Goal: Transaction & Acquisition: Obtain resource

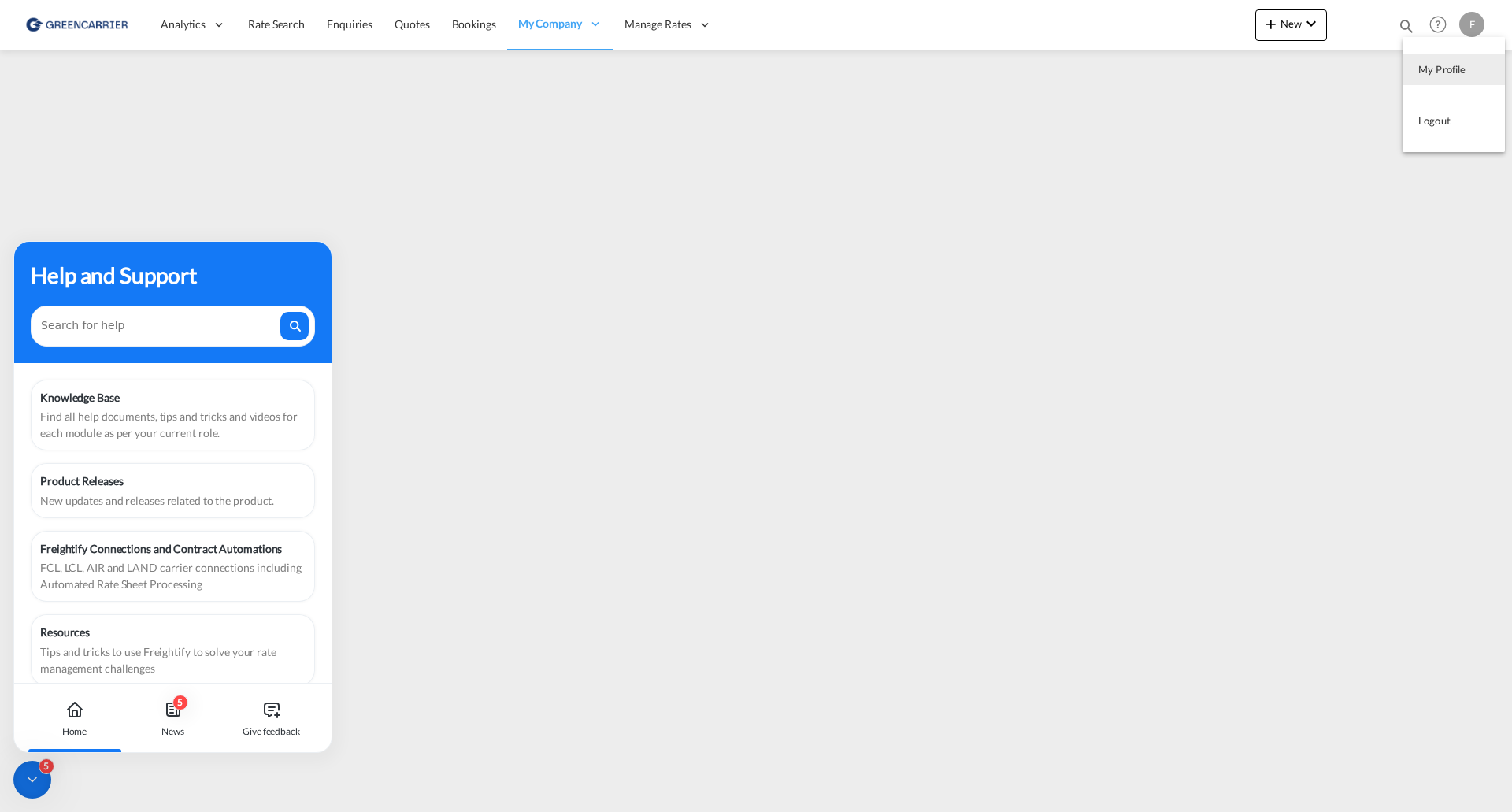
click at [1473, 28] on md-backdrop at bounding box center [756, 406] width 1512 height 812
click at [1472, 28] on div "F" at bounding box center [1471, 24] width 26 height 26
click at [1448, 71] on button "My Profile" at bounding box center [1454, 68] width 103 height 31
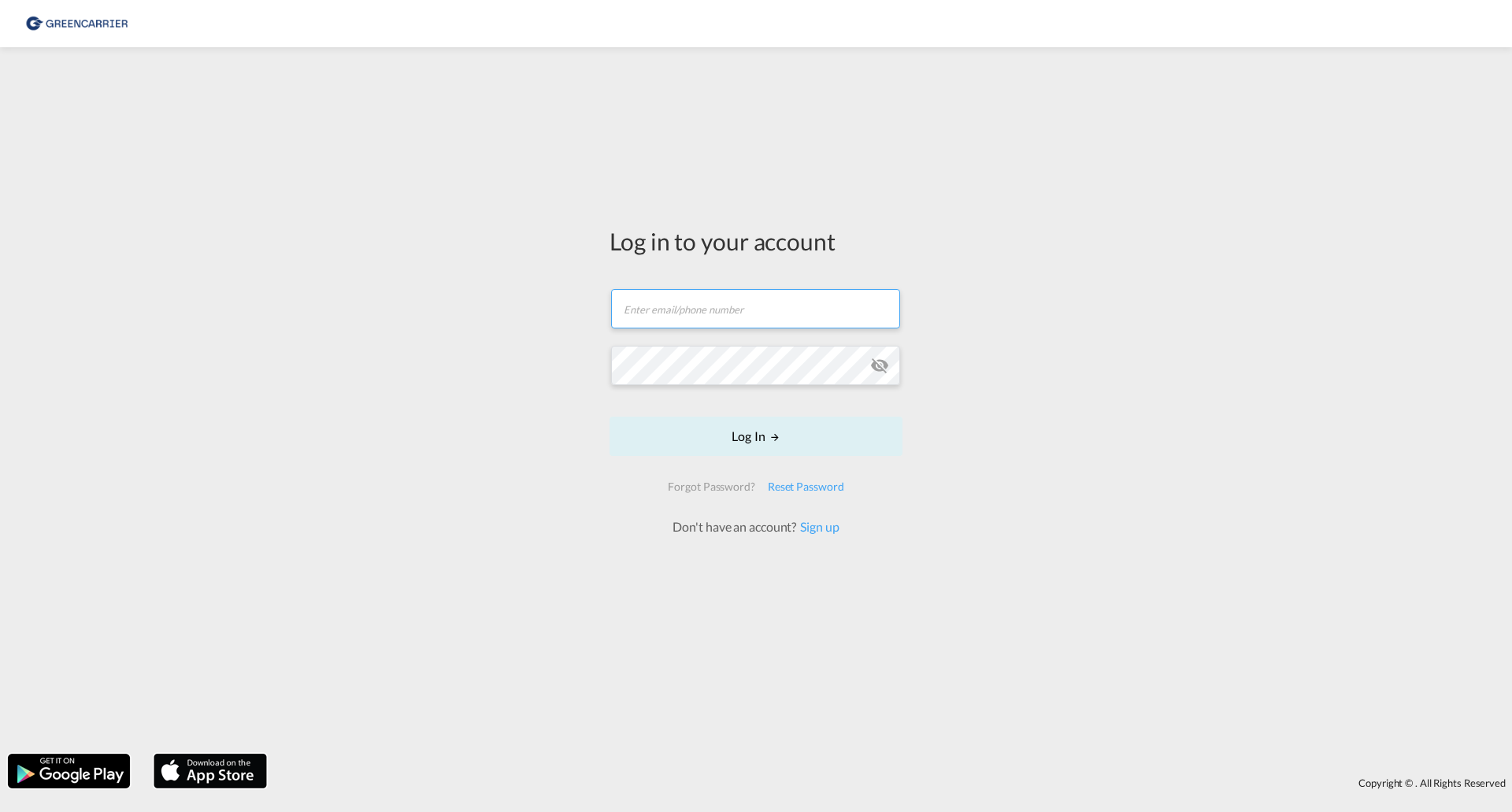
click at [758, 315] on input "text" at bounding box center [755, 308] width 289 height 39
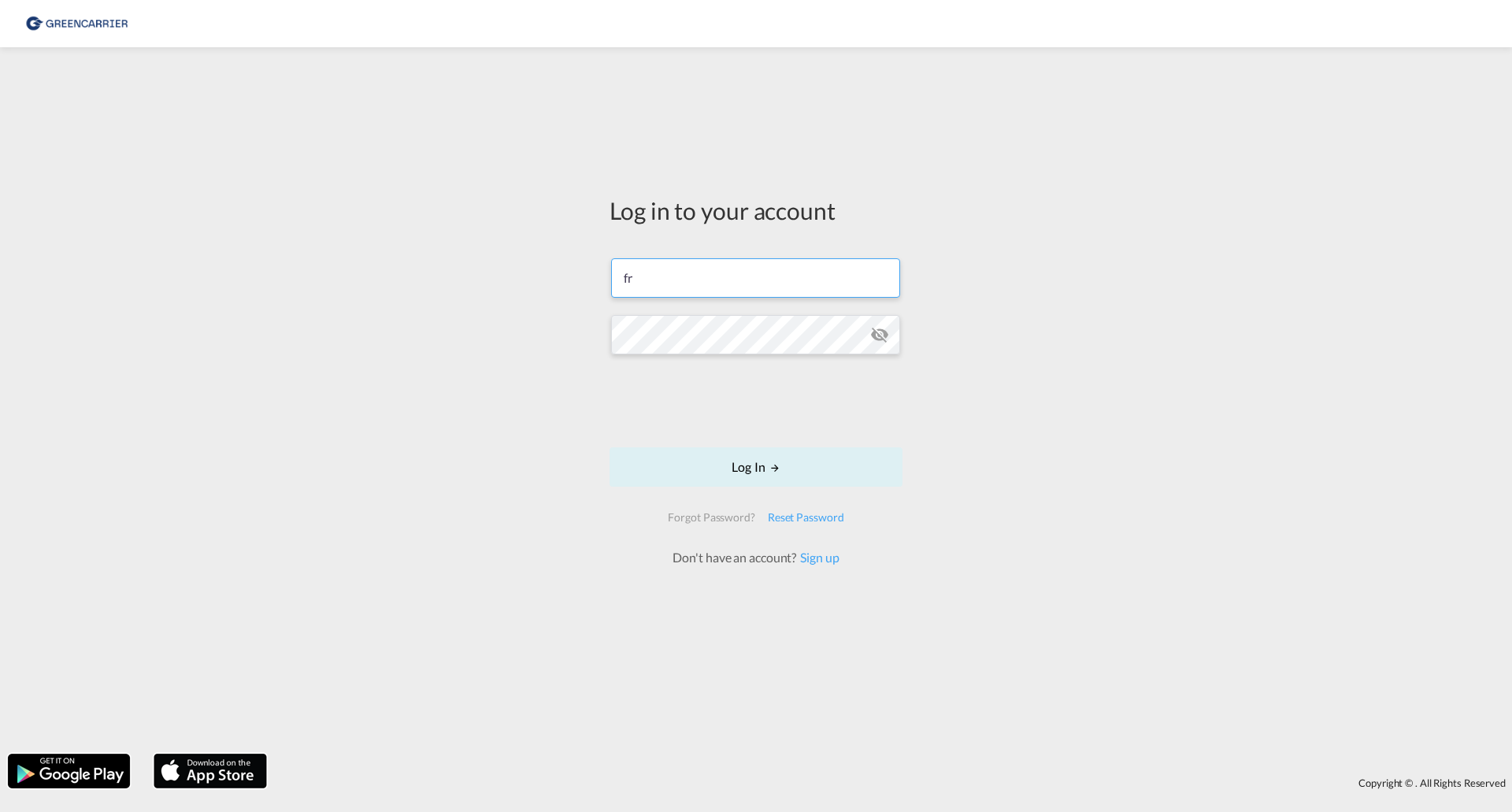
type input "[PERSON_NAME][EMAIL_ADDRESS][DOMAIN_NAME]"
click at [723, 469] on button "Log In" at bounding box center [756, 466] width 293 height 39
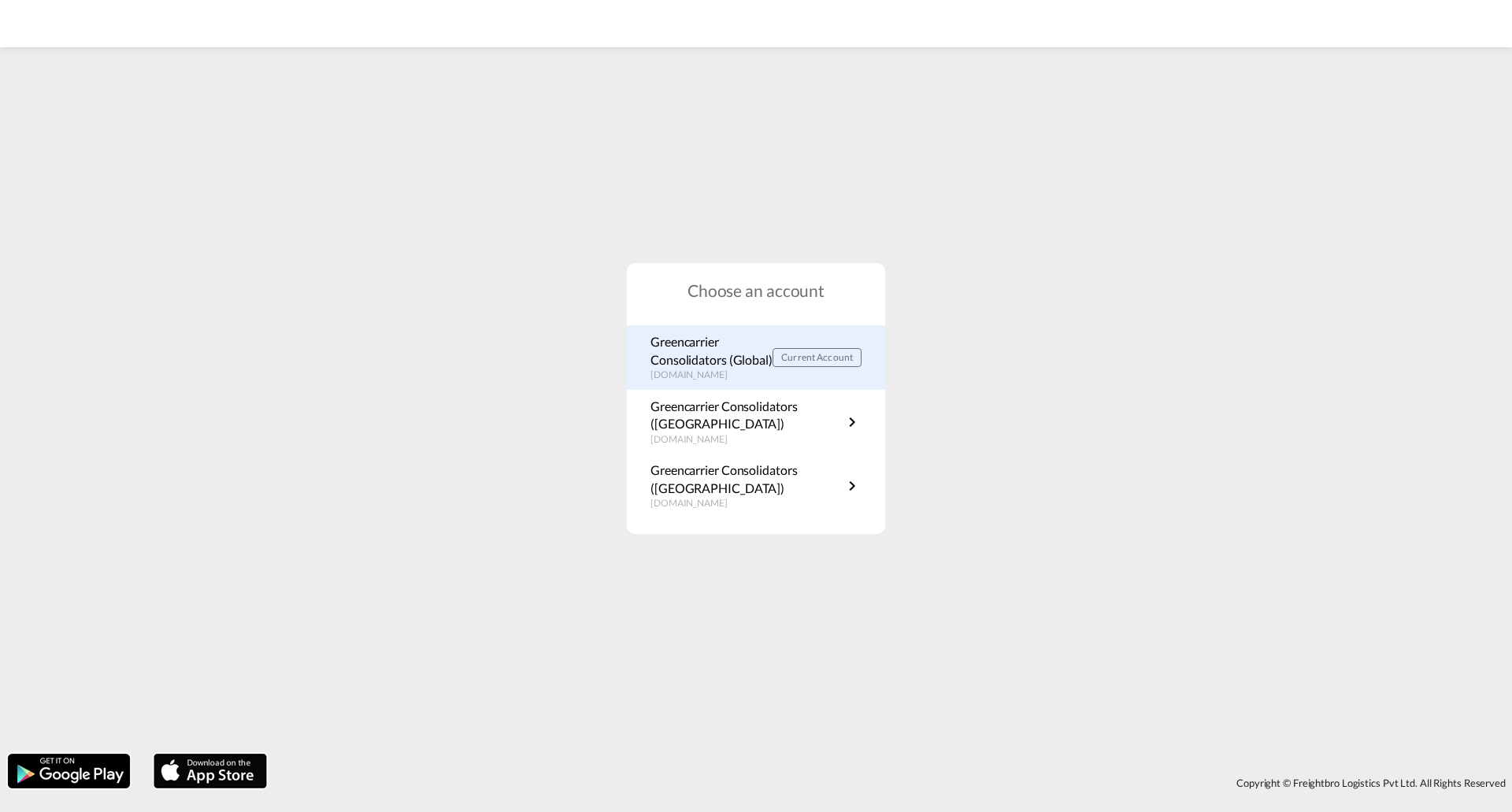
click at [722, 340] on p "Greencarrier Consolidators (Global)" at bounding box center [711, 350] width 123 height 35
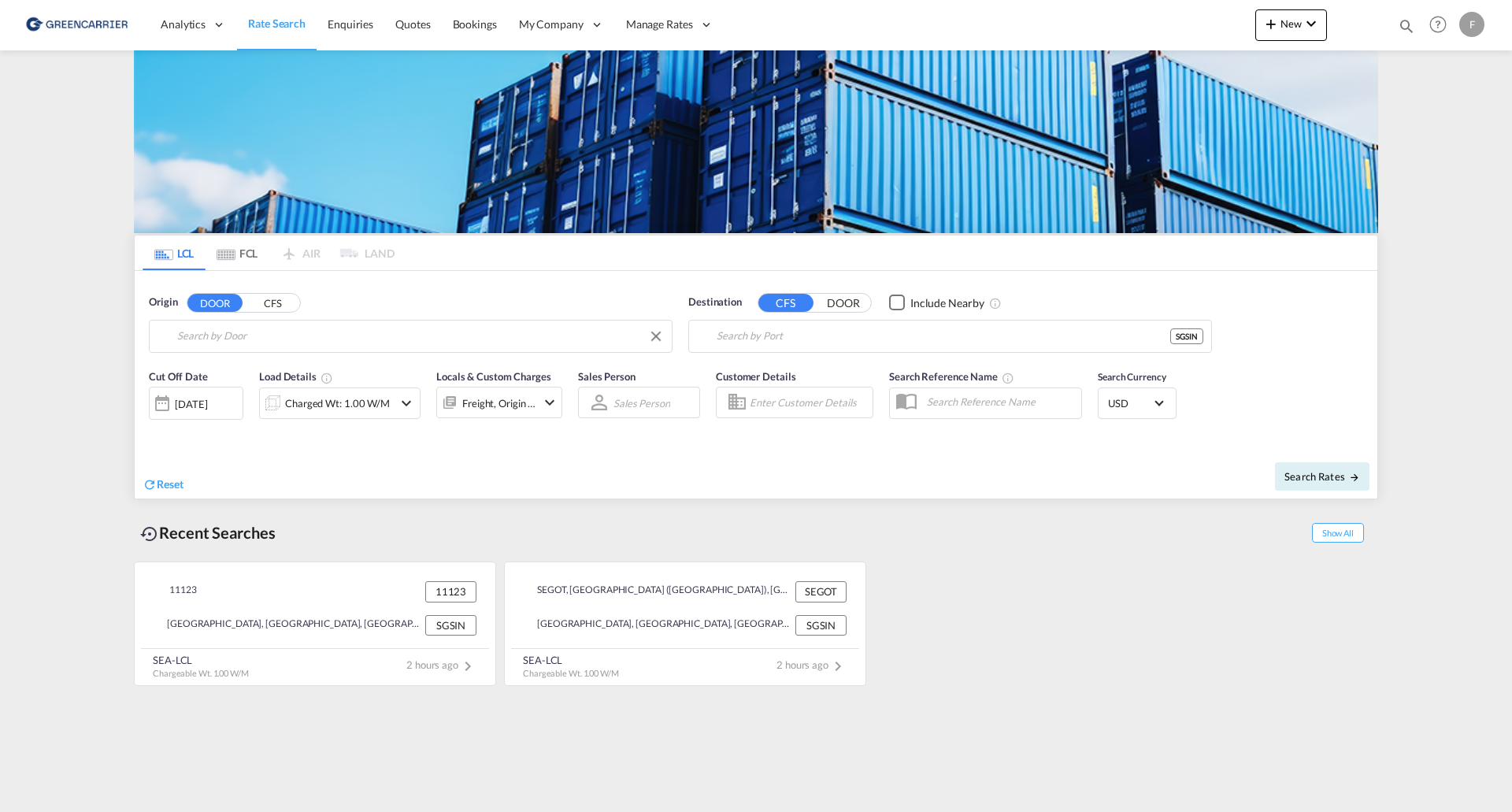
type input "SE-11123, Stockholm, Stockholm"
type input "Singapore, SGSIN"
click at [785, 401] on input "Enter Customer Details" at bounding box center [808, 402] width 118 height 24
click at [1308, 482] on span "Search Rates" at bounding box center [1322, 476] width 76 height 12
type input "11123 to SGSIN / 18 Sep 2025"
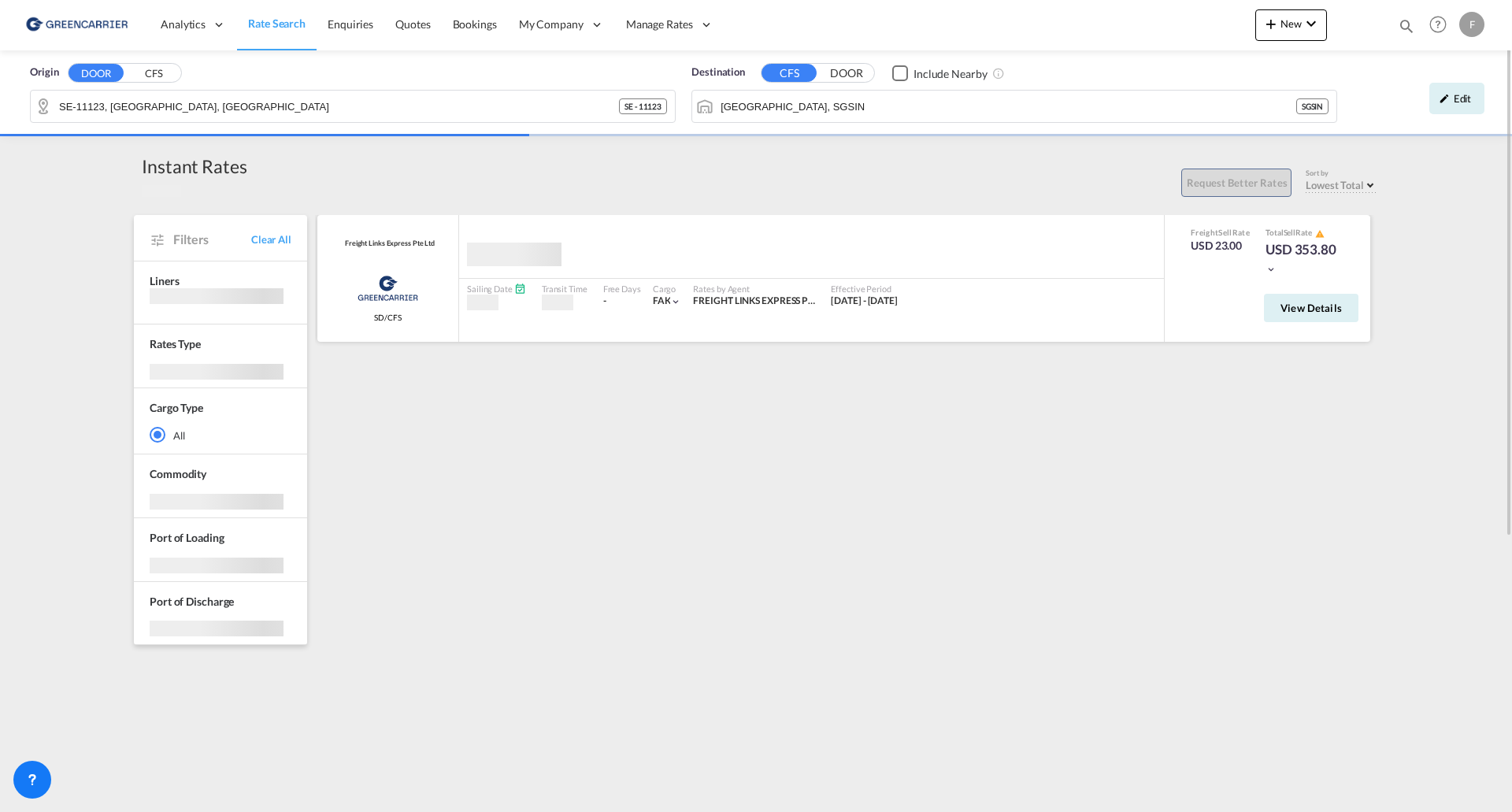
click at [1145, 256] on div at bounding box center [811, 260] width 705 height 36
click at [1115, 312] on div "Sailing Date - Transit Time - Free Days View - Cargo FAK | Rates by Agent FREIG…" at bounding box center [811, 295] width 705 height 35
click at [1314, 308] on body "Analytics Reports Dashboard Rate Search Enquiries Quotes Bookings" at bounding box center [756, 406] width 1512 height 812
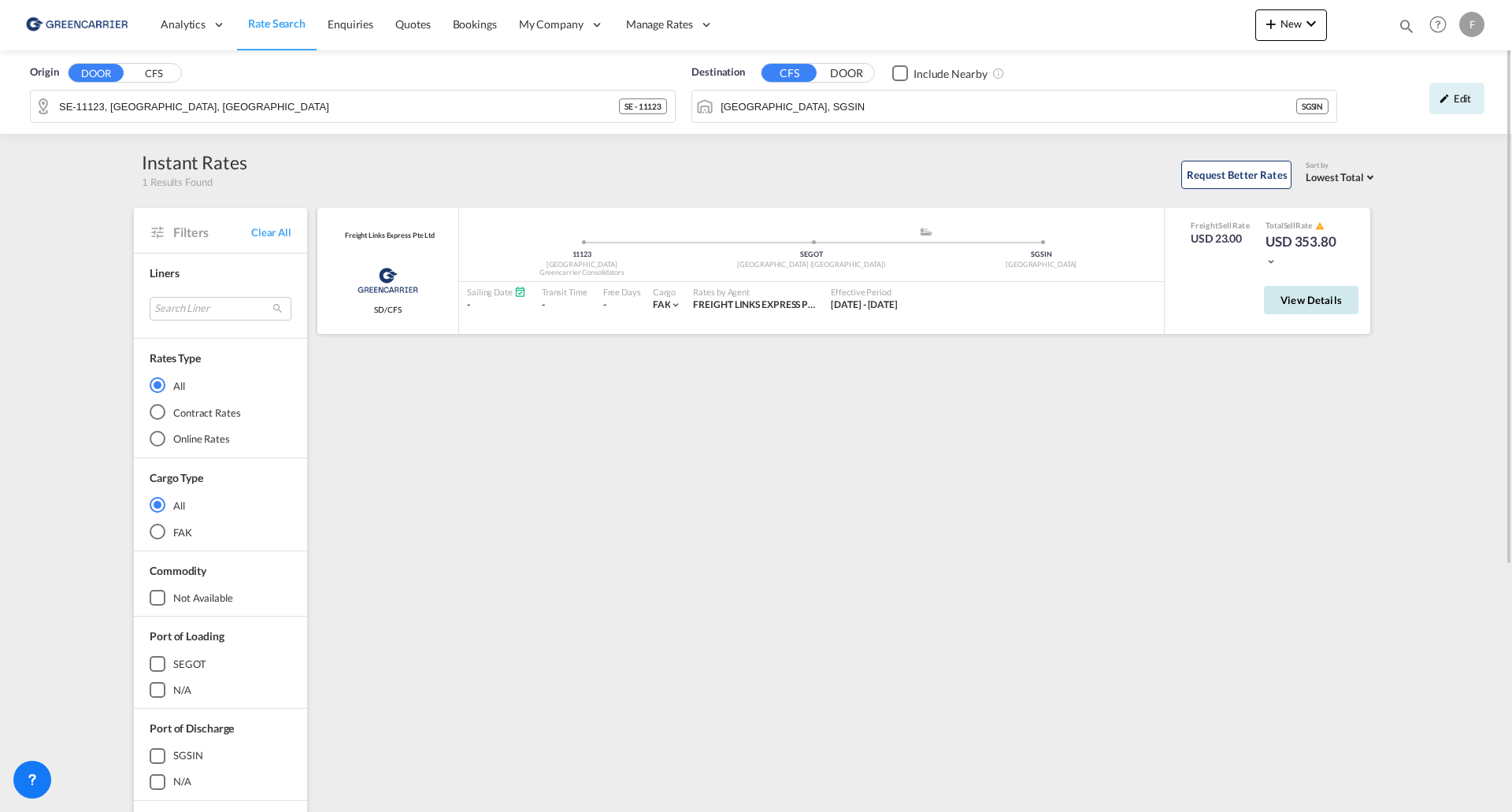
click at [1314, 304] on span "View Details" at bounding box center [1311, 299] width 62 height 12
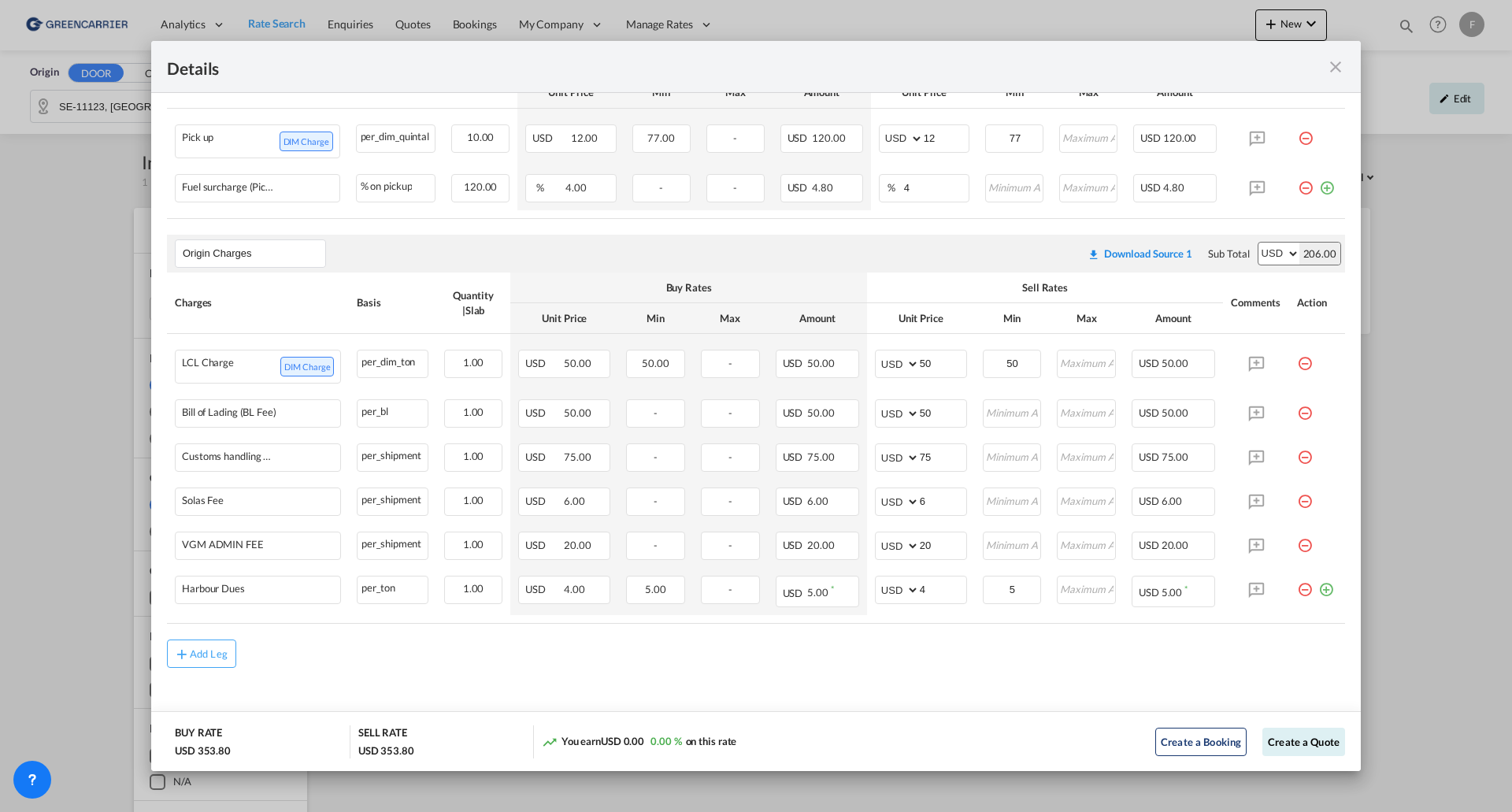
scroll to position [655, 0]
